Goal: Use online tool/utility

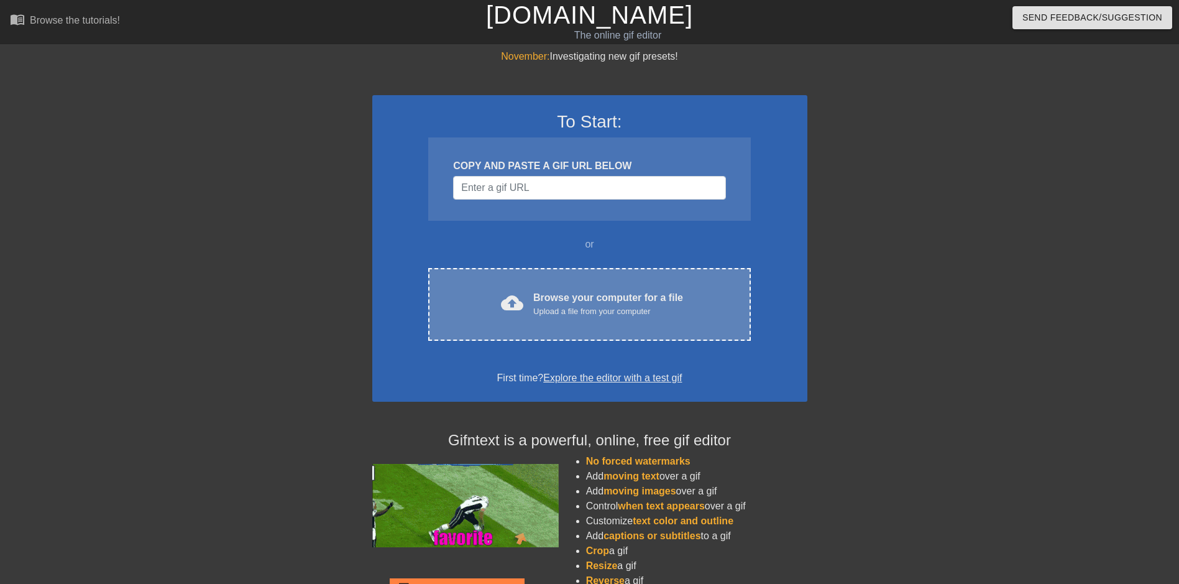
click at [571, 307] on div "Upload a file from your computer" at bounding box center [608, 311] width 150 height 12
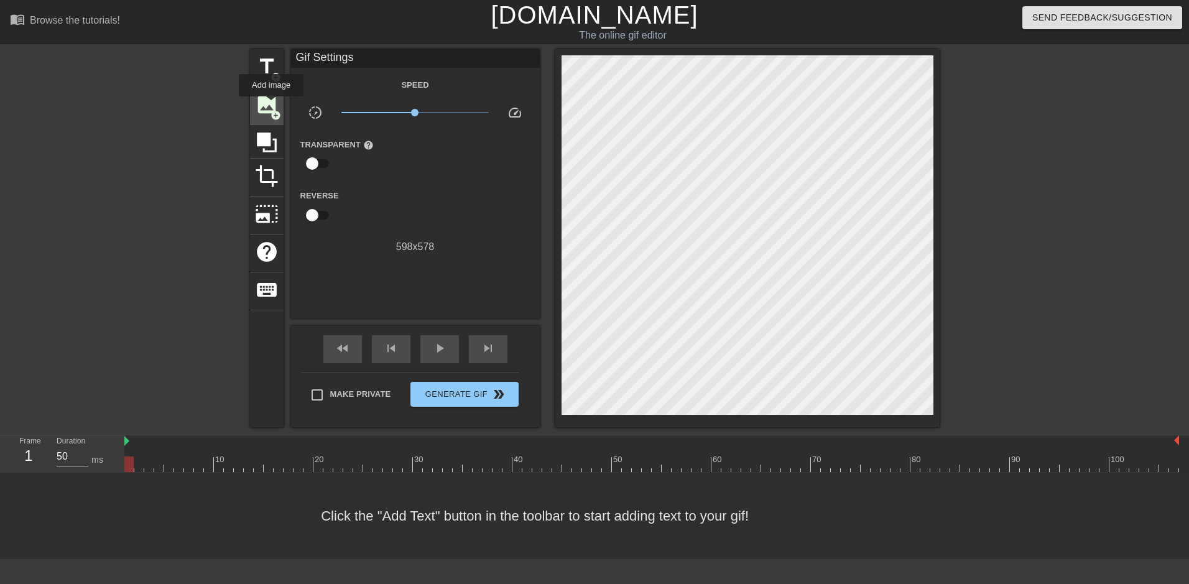
click at [271, 105] on span "image" at bounding box center [267, 105] width 24 height 24
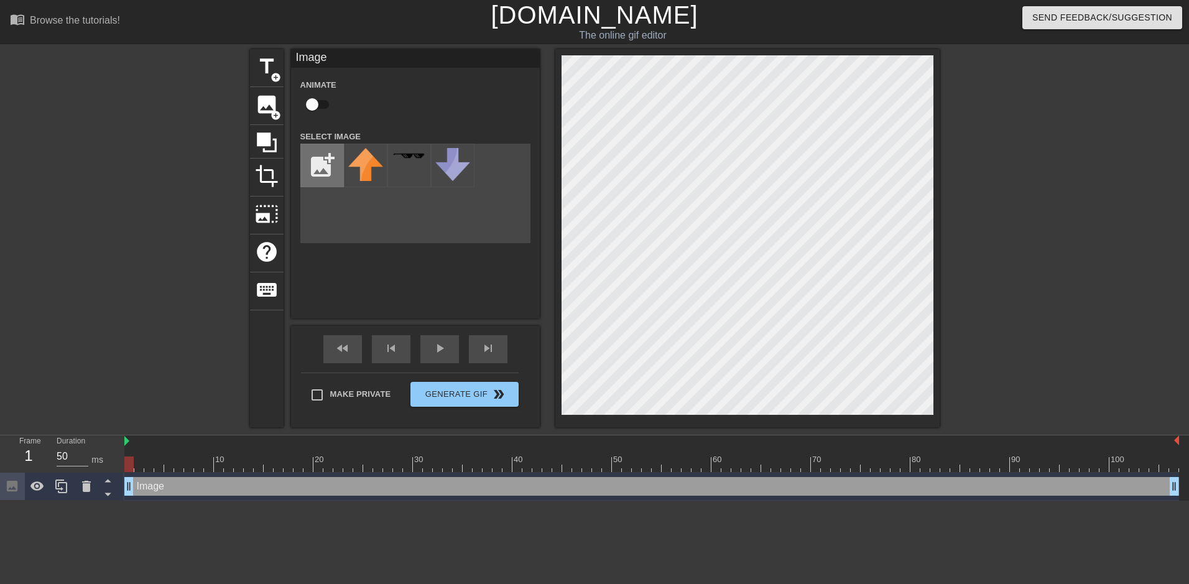
click at [325, 162] on input "file" at bounding box center [322, 165] width 42 height 42
type input "C:\fakepath\Mafalda-removebg-preview.png"
click at [363, 163] on img at bounding box center [365, 166] width 35 height 37
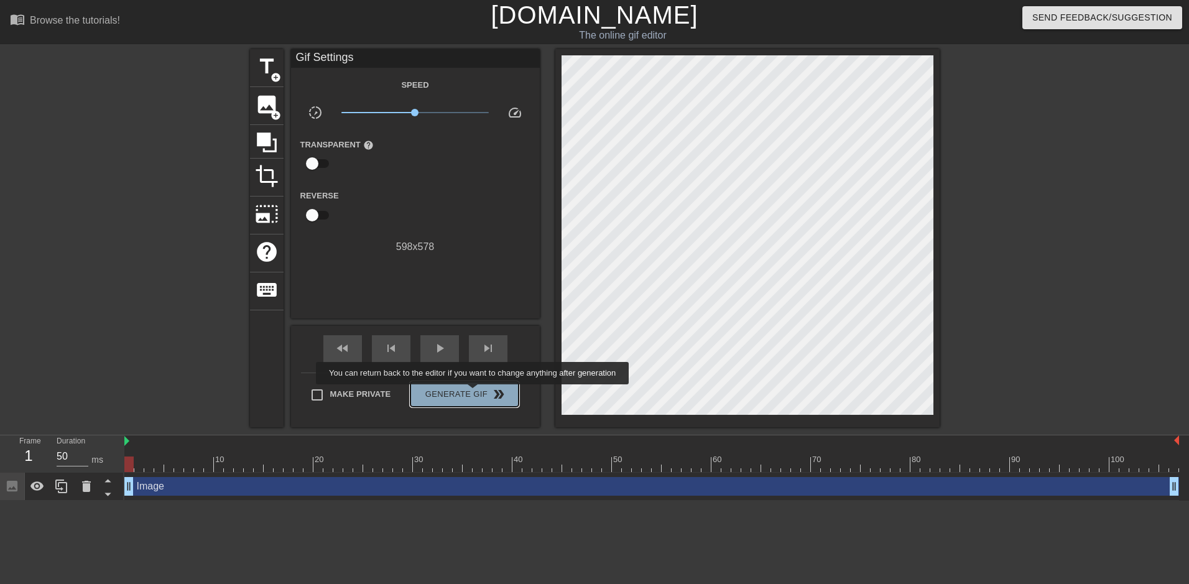
click at [474, 393] on span "Generate Gif double_arrow" at bounding box center [464, 394] width 98 height 15
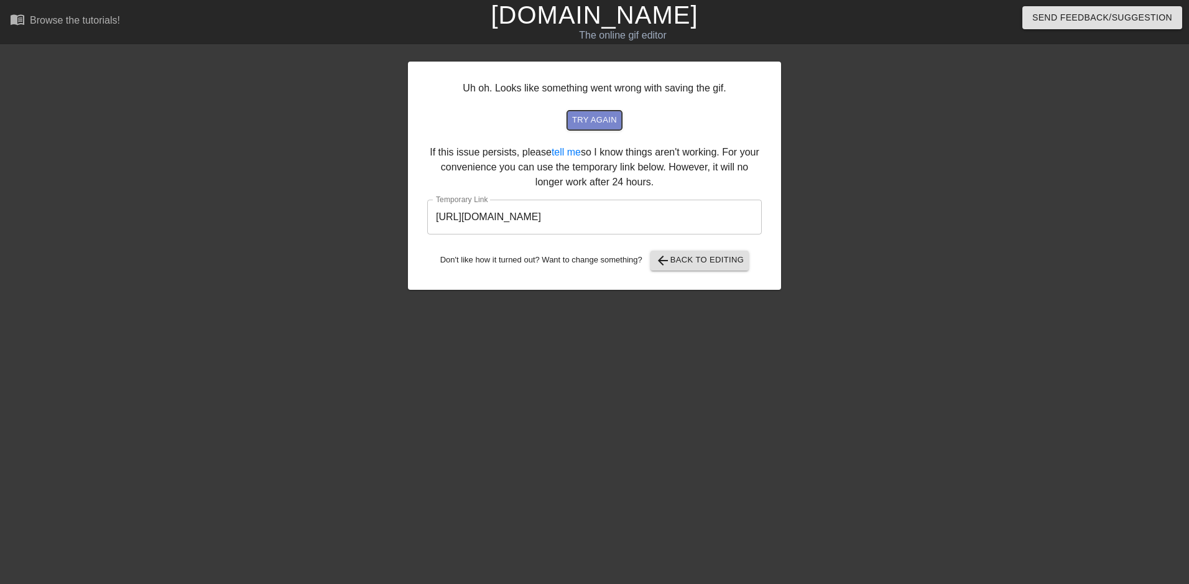
click at [597, 124] on span "try again" at bounding box center [594, 120] width 45 height 14
drag, startPoint x: 705, startPoint y: 216, endPoint x: 365, endPoint y: 229, distance: 340.4
click at [365, 229] on div "Uh oh. Looks like something went wrong with saving the gif. try again If this i…" at bounding box center [594, 235] width 1189 height 373
click at [714, 256] on span "arrow_back Back to Editing" at bounding box center [699, 260] width 89 height 15
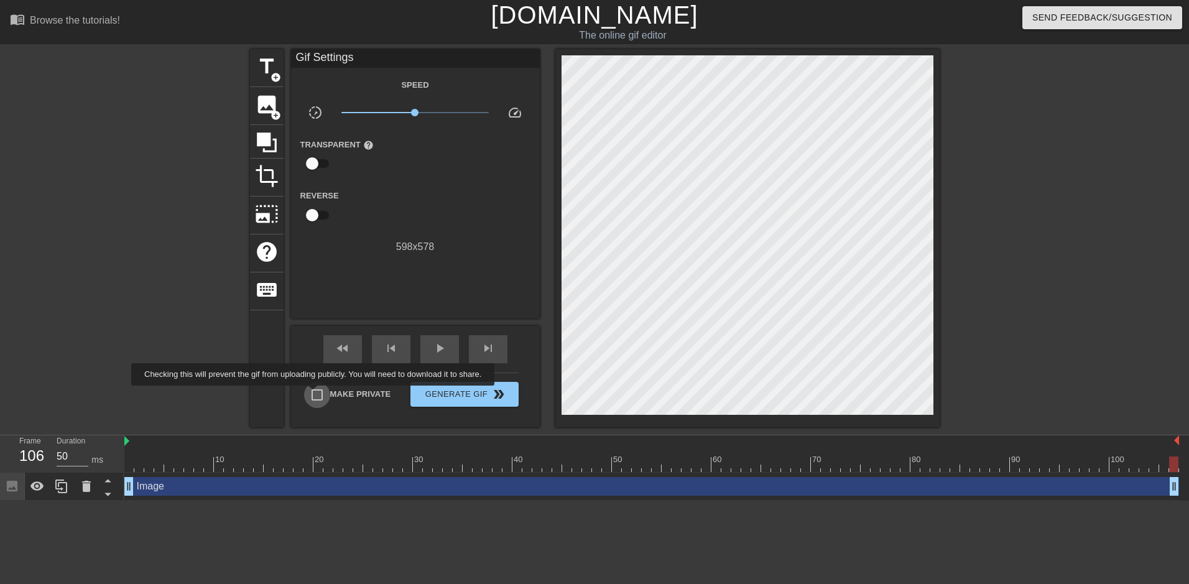
click at [315, 394] on input "Make Private" at bounding box center [317, 395] width 26 height 26
checkbox input "true"
click at [454, 394] on span "Generate Gif double_arrow" at bounding box center [464, 394] width 98 height 15
